Goal: Obtain resource: Download file/media

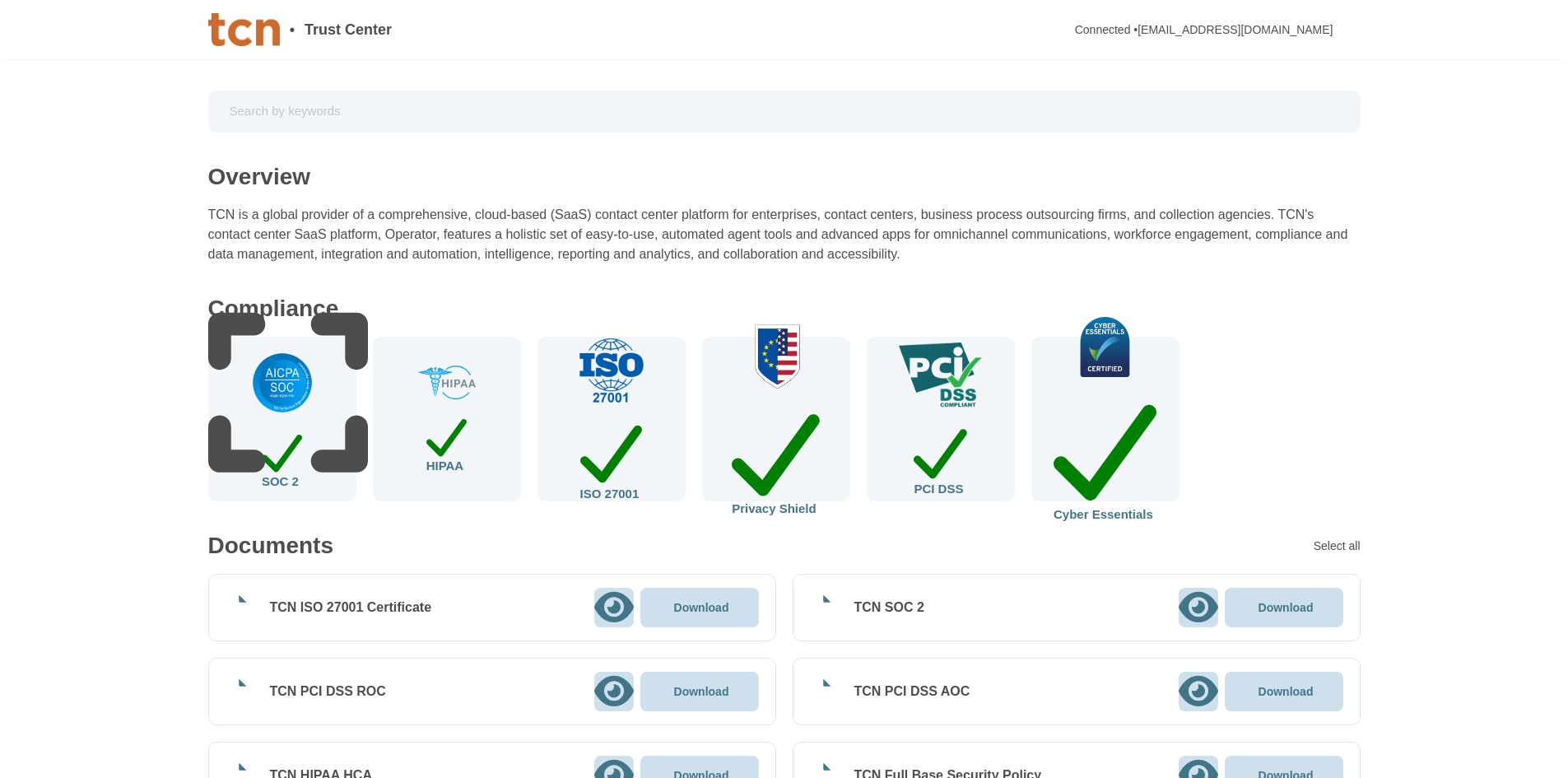
click at [1201, 612] on icon at bounding box center [1198, 607] width 40 height 30
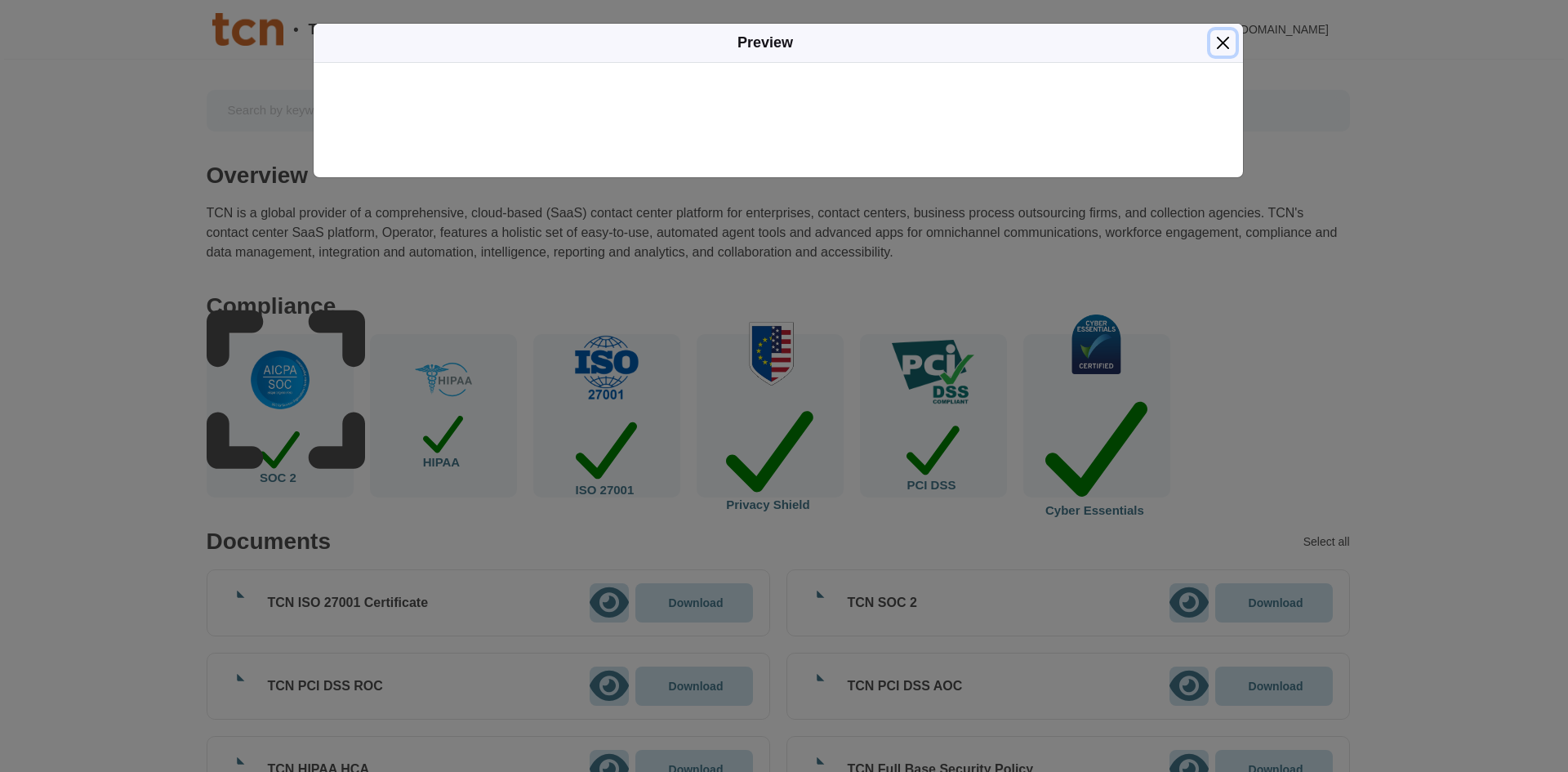
click at [1224, 45] on button "Close" at bounding box center [1224, 43] width 26 height 26
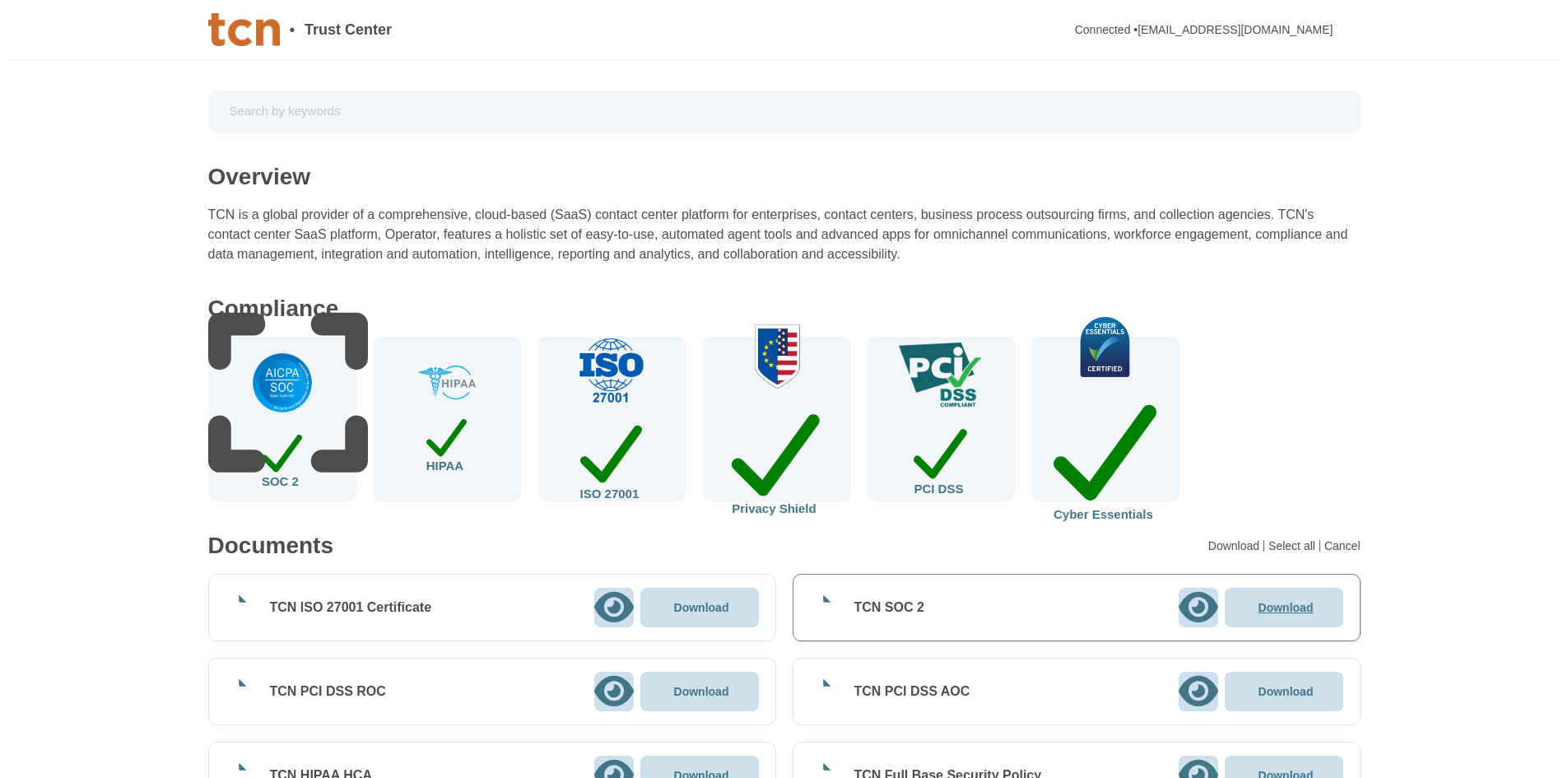
click at [1293, 613] on p "Download" at bounding box center [1286, 607] width 55 height 11
